Goal: Information Seeking & Learning: Learn about a topic

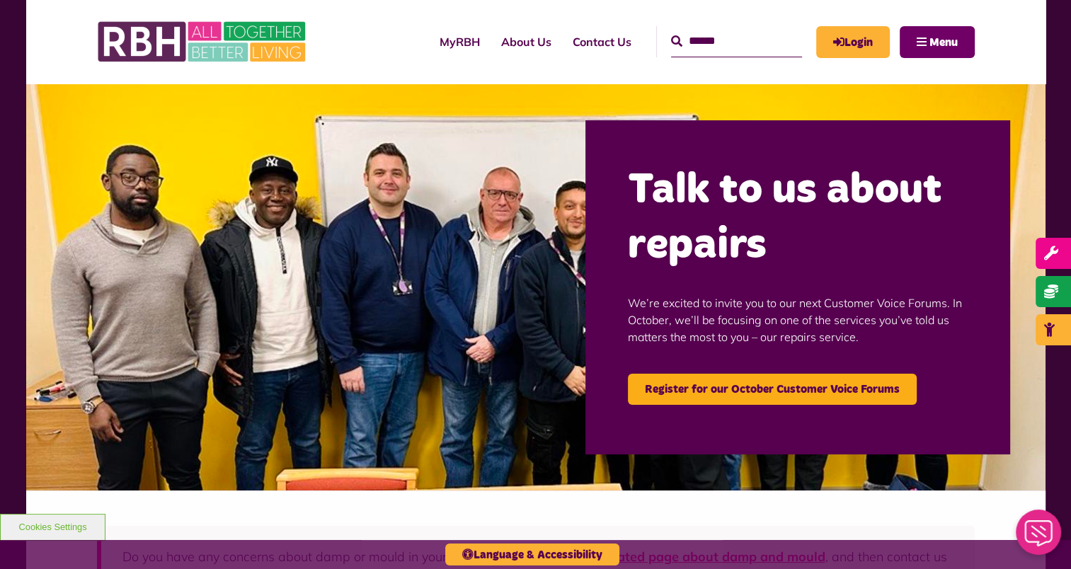
click at [917, 41] on button "Menu" at bounding box center [937, 42] width 75 height 32
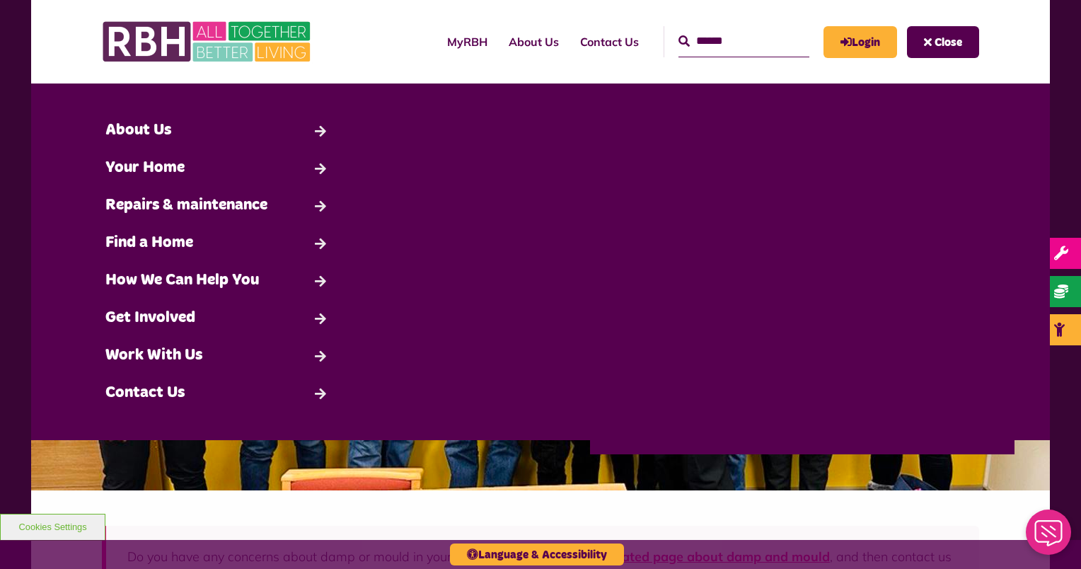
click at [953, 46] on span "Close" at bounding box center [949, 42] width 28 height 11
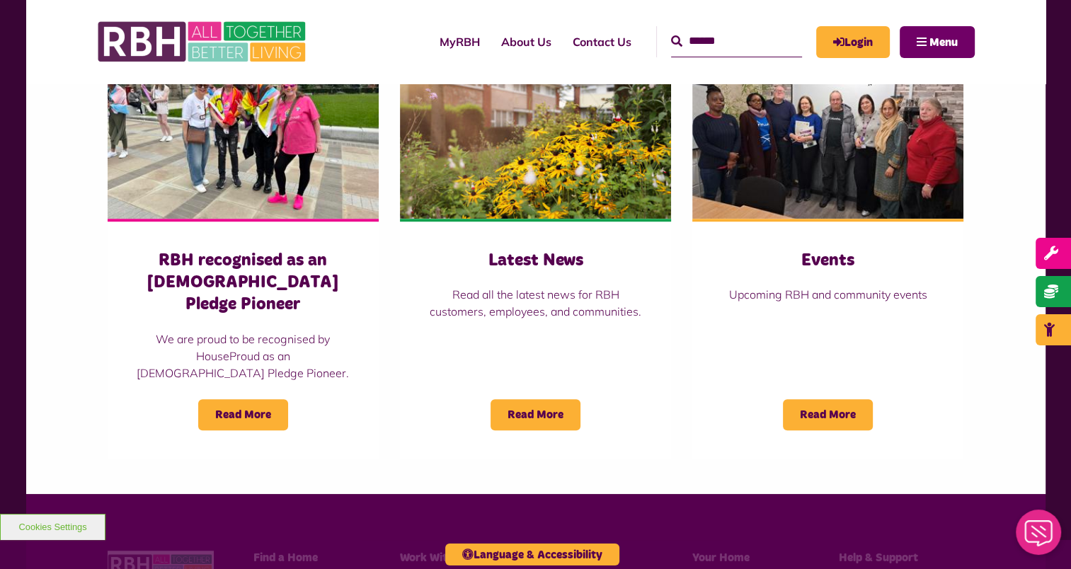
scroll to position [1028, 0]
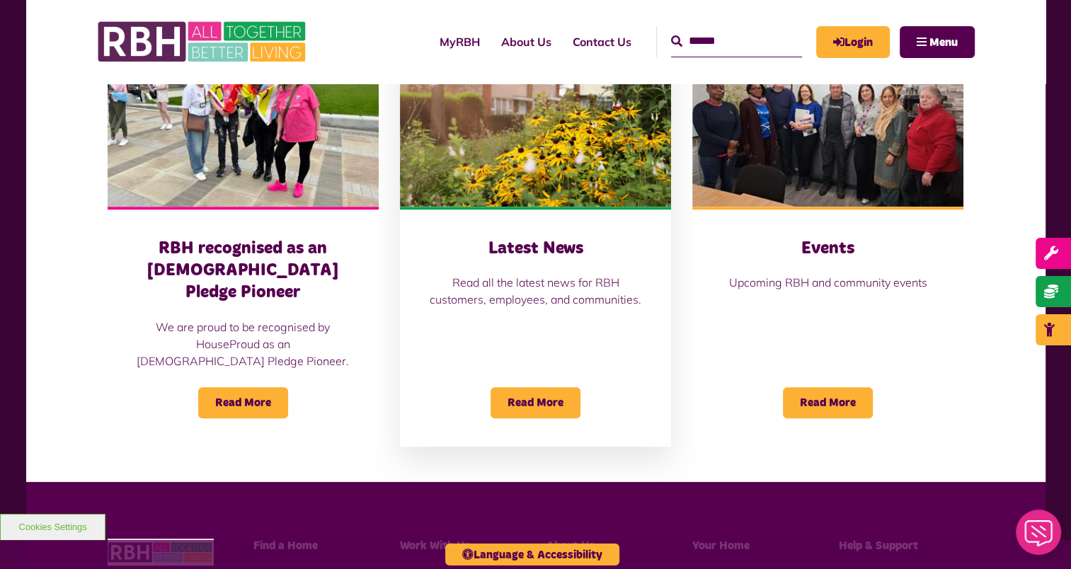
click at [554, 255] on h3 "Latest News" at bounding box center [535, 249] width 214 height 22
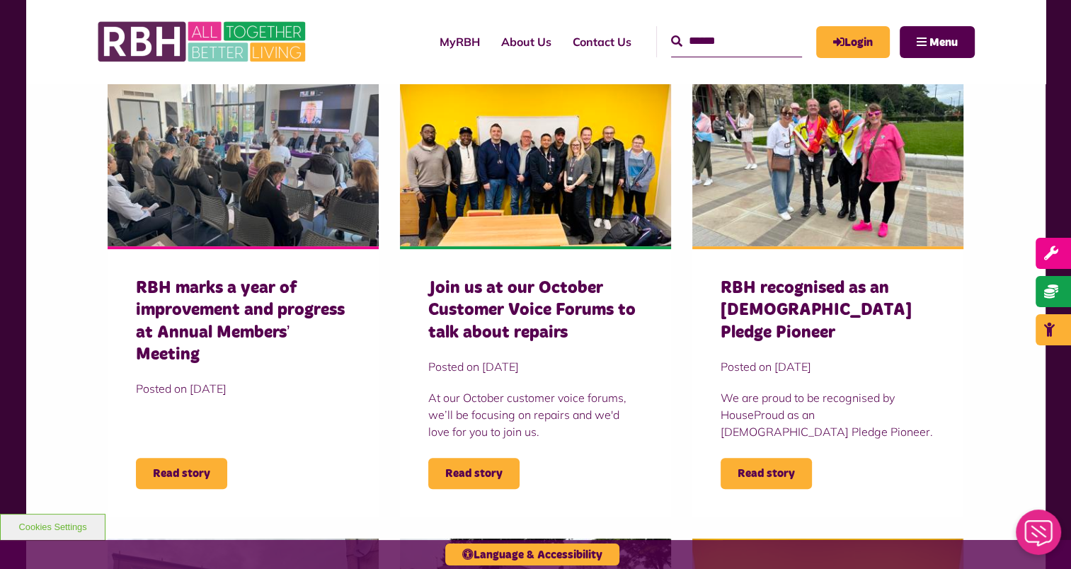
scroll to position [454, 0]
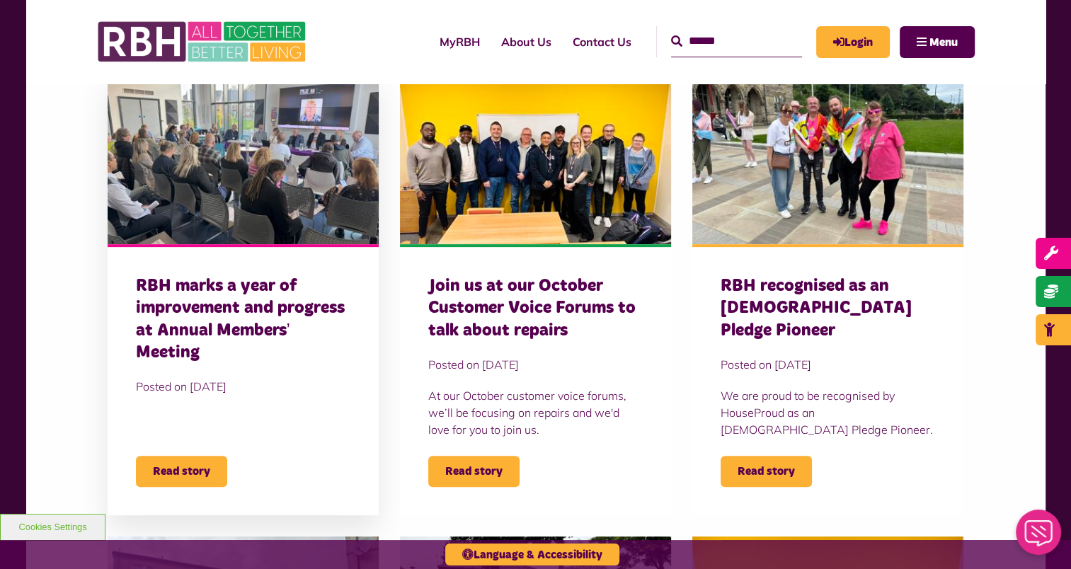
click at [212, 313] on h3 "RBH marks a year of improvement and progress at Annual Members’ Meeting" at bounding box center [243, 319] width 214 height 88
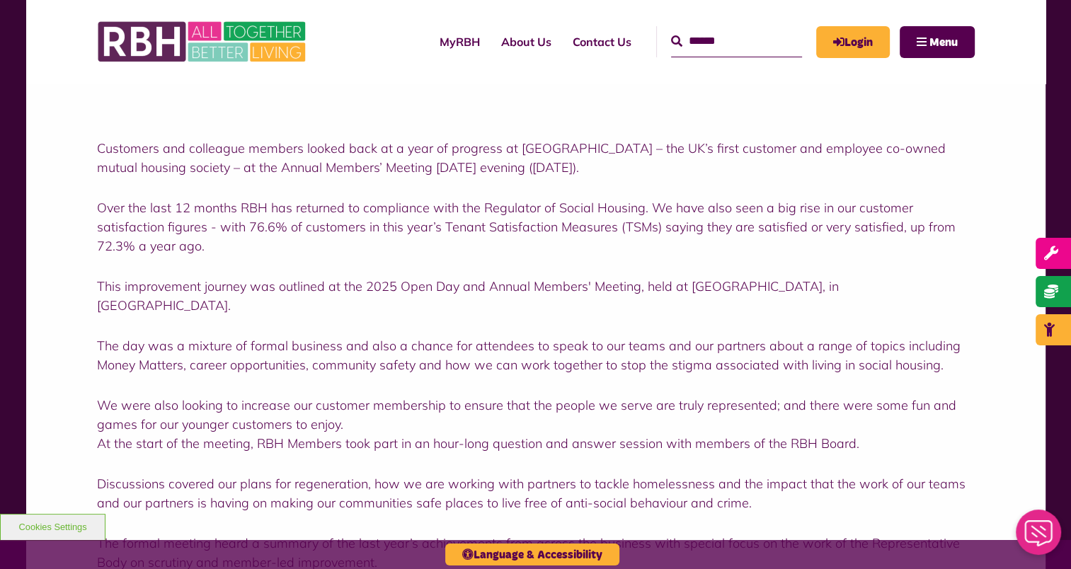
scroll to position [160, 0]
